Goal: Information Seeking & Learning: Learn about a topic

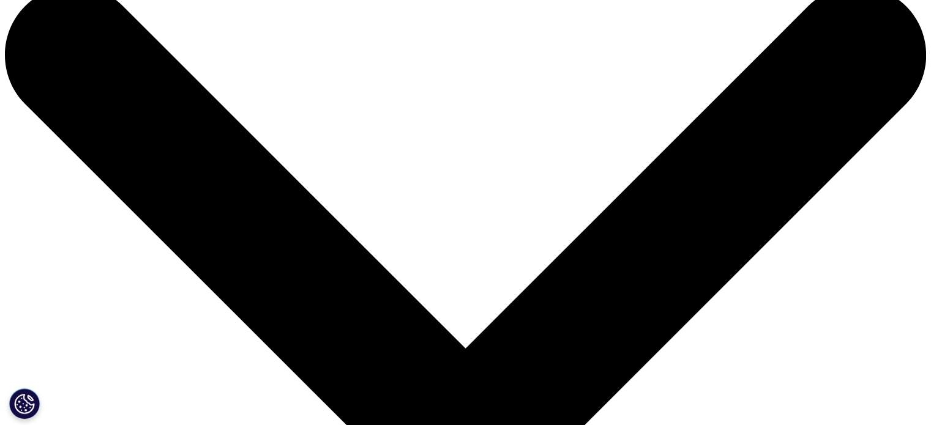
drag, startPoint x: 0, startPoint y: 0, endPoint x: 500, endPoint y: 36, distance: 500.8
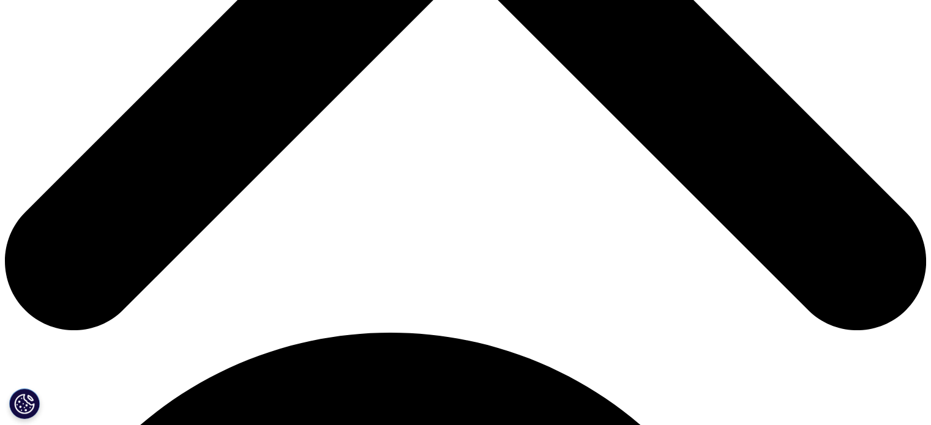
scroll to position [609, 0]
